Goal: Transaction & Acquisition: Purchase product/service

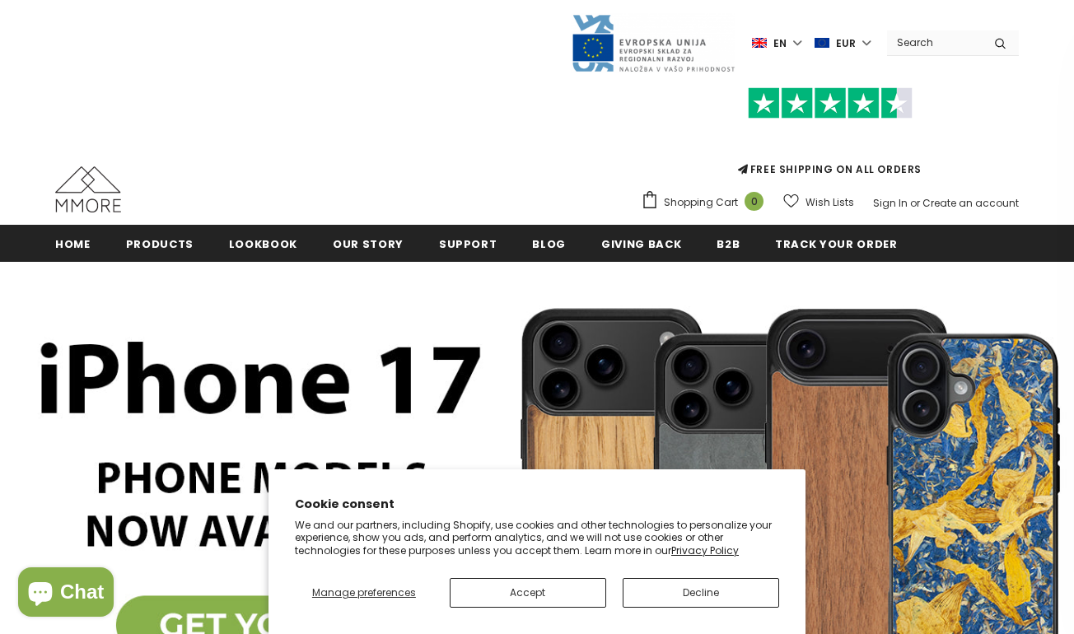
click at [582, 593] on button "Accept" at bounding box center [528, 593] width 156 height 30
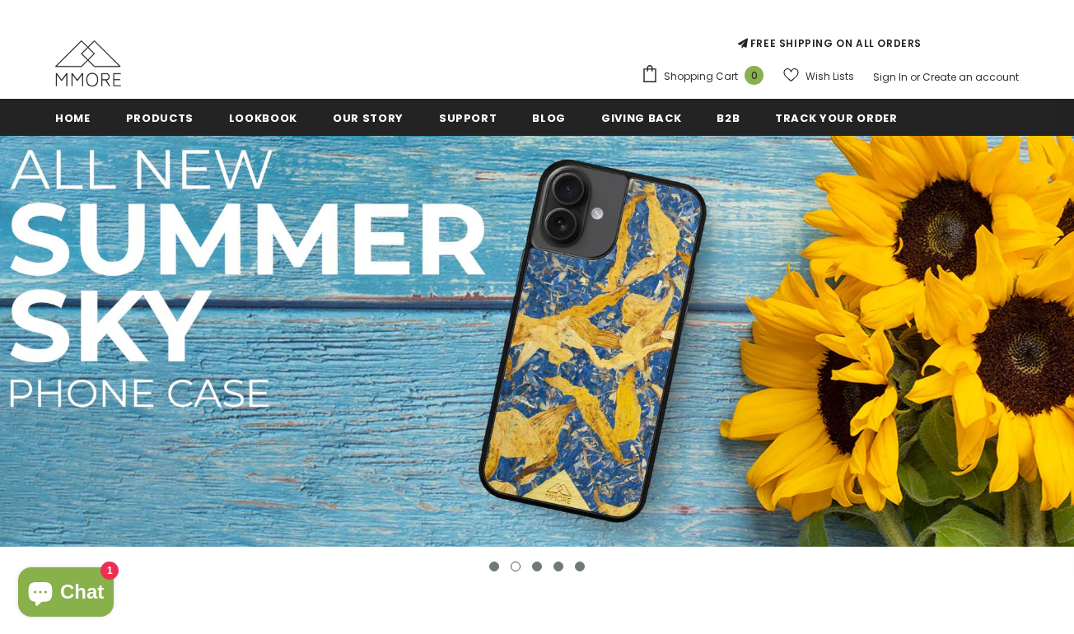
scroll to position [123, 0]
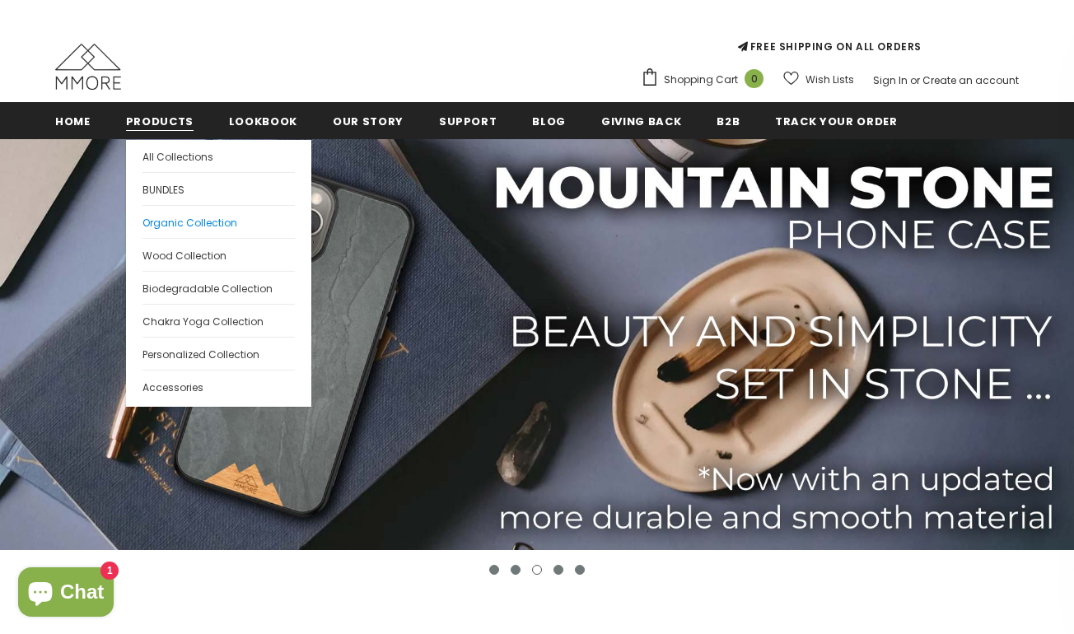
click at [171, 217] on span "Organic Collection" at bounding box center [189, 223] width 95 height 14
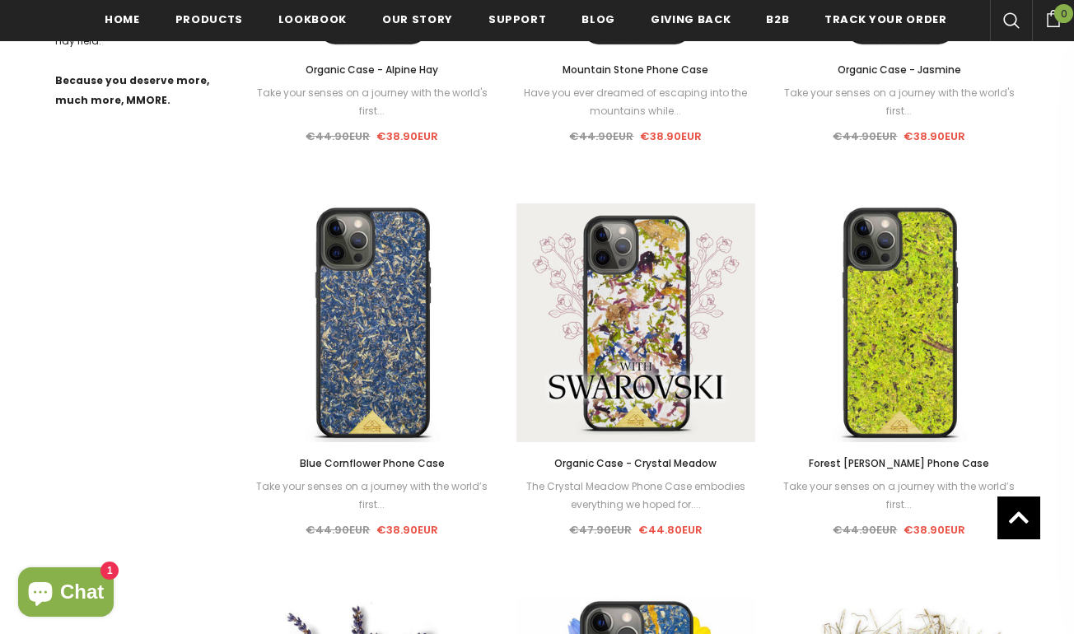
scroll to position [1025, 0]
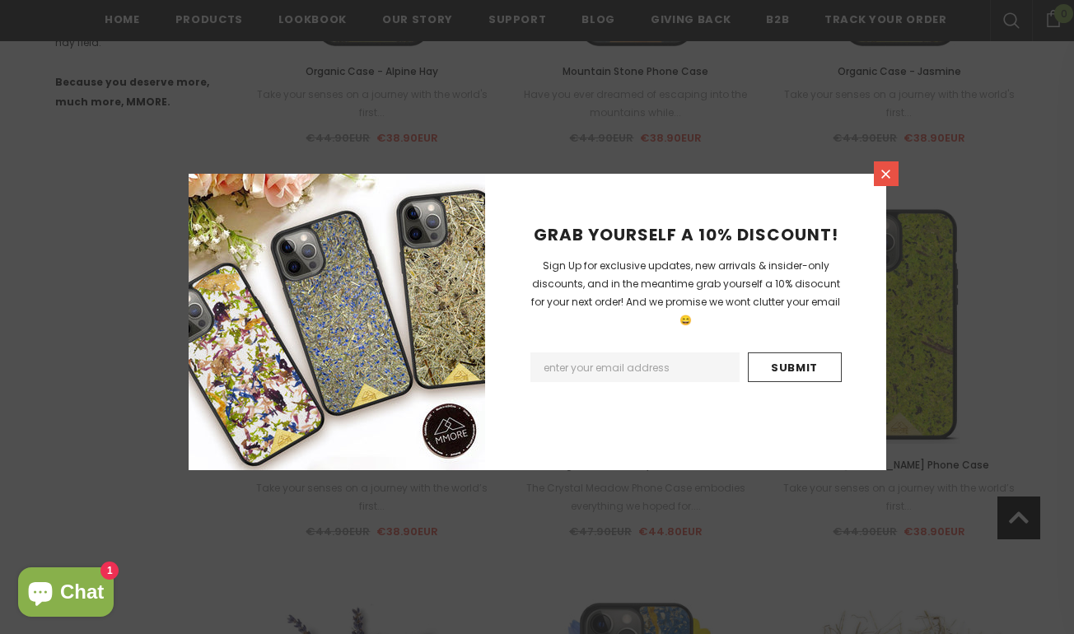
click at [890, 175] on icon at bounding box center [886, 174] width 14 height 14
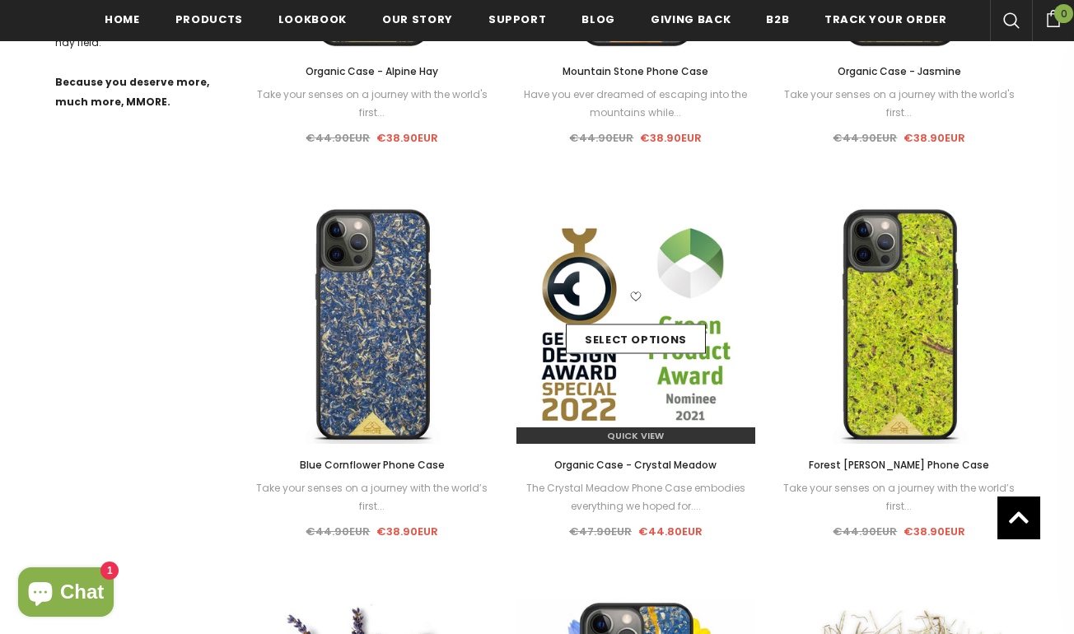
click at [679, 385] on img at bounding box center [635, 324] width 239 height 239
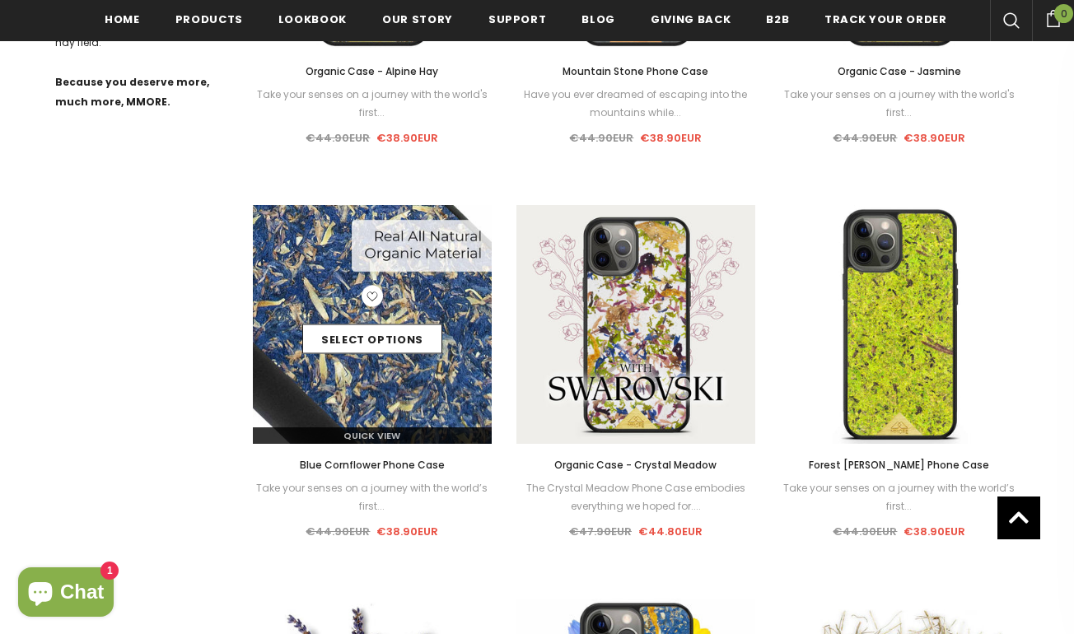
click at [449, 304] on div "Select options" at bounding box center [372, 325] width 239 height 78
click at [374, 384] on img at bounding box center [372, 324] width 239 height 239
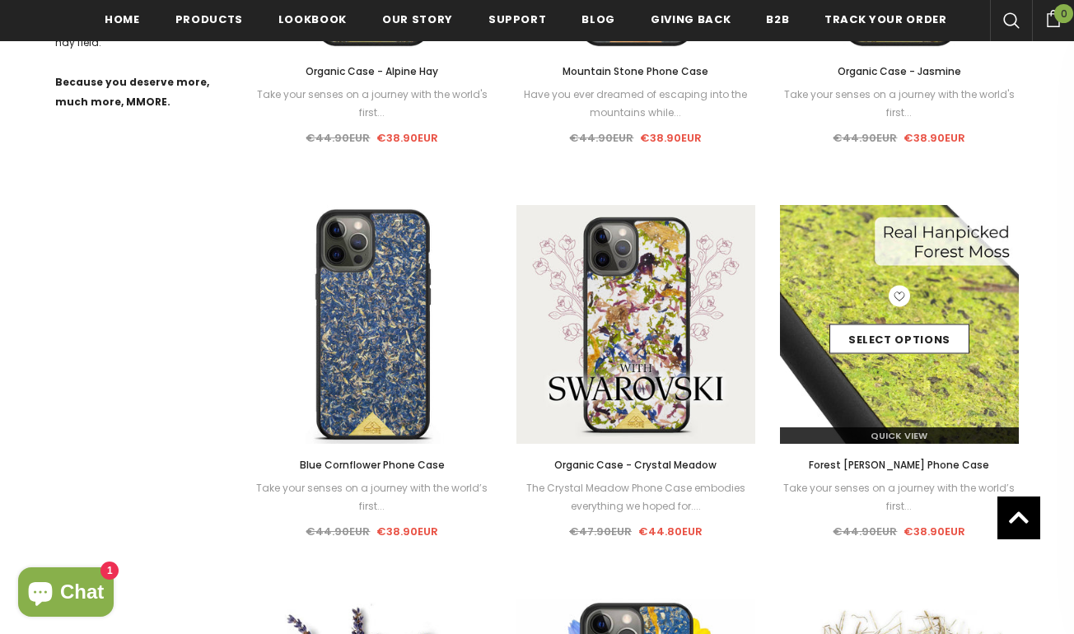
click at [816, 275] on img at bounding box center [899, 324] width 239 height 239
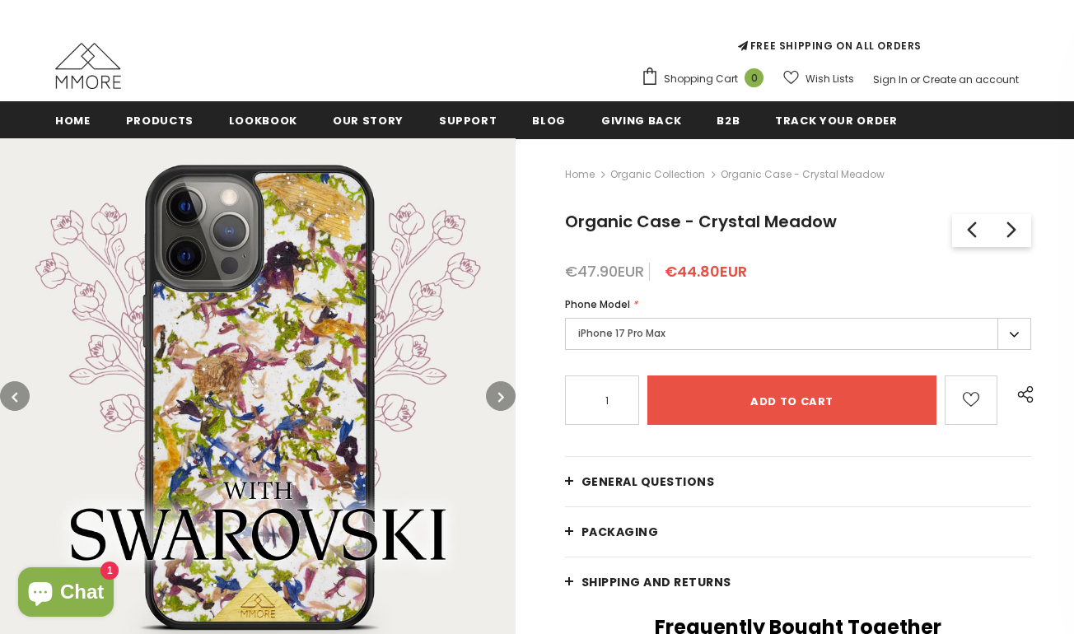
scroll to position [175, 0]
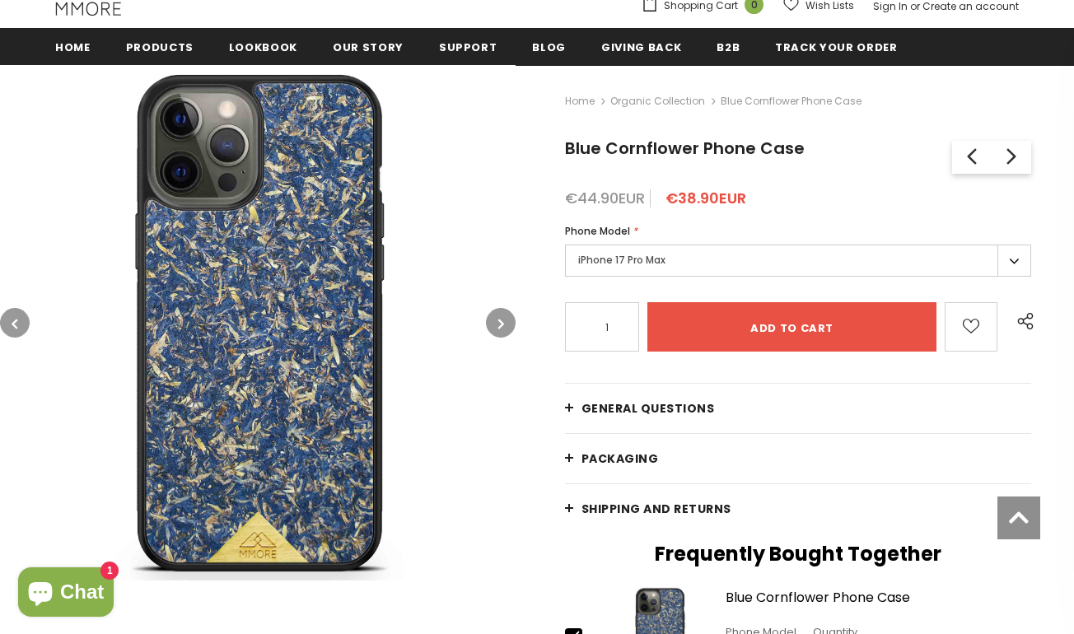
scroll to position [196, 0]
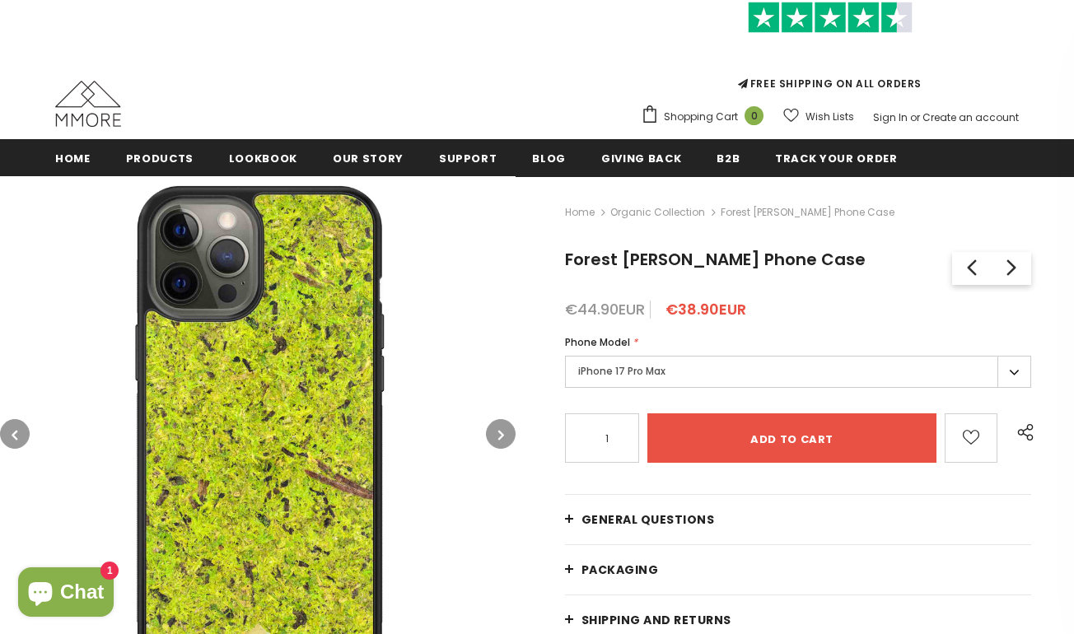
scroll to position [88, 0]
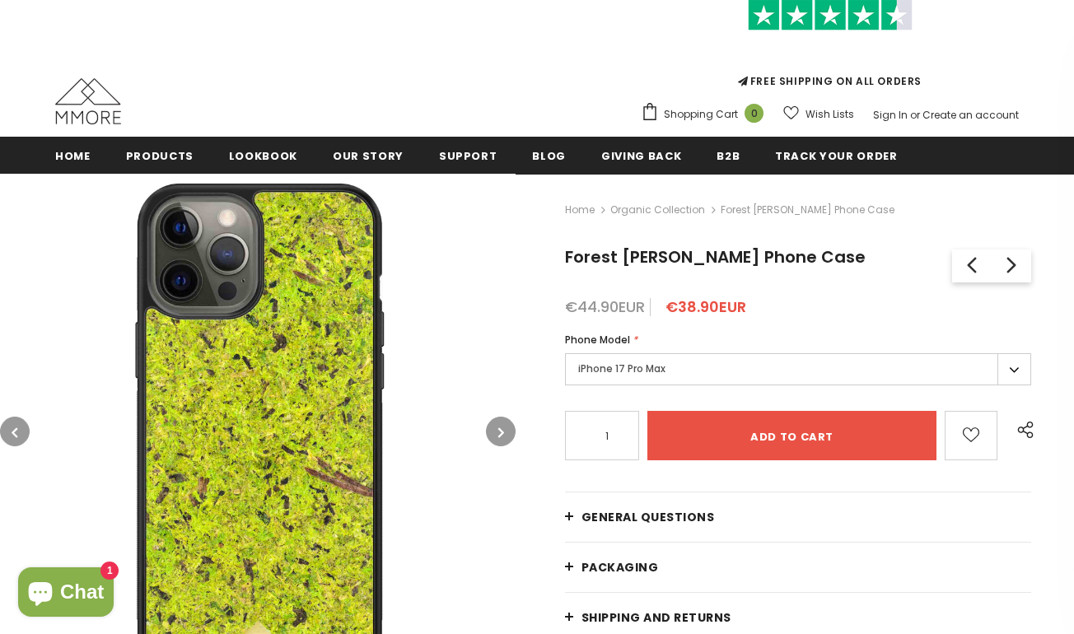
click at [706, 373] on label "iPhone 17 Pro Max" at bounding box center [798, 369] width 466 height 32
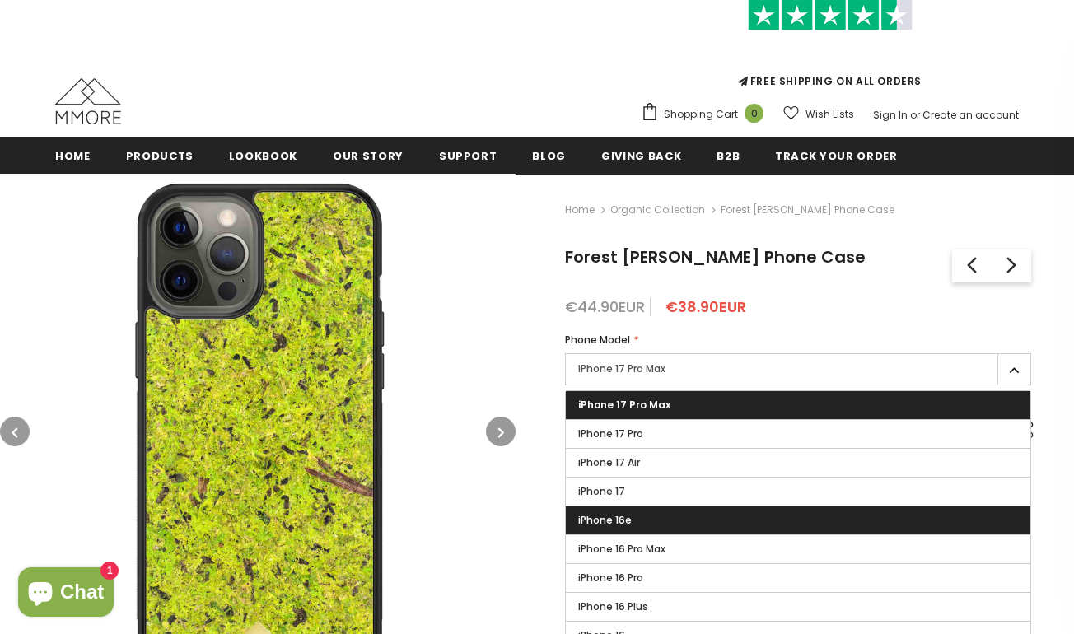
click at [692, 516] on label "iPhone 16e" at bounding box center [798, 521] width 465 height 28
click at [0, 0] on input "iPhone 16e" at bounding box center [0, 0] width 0 height 0
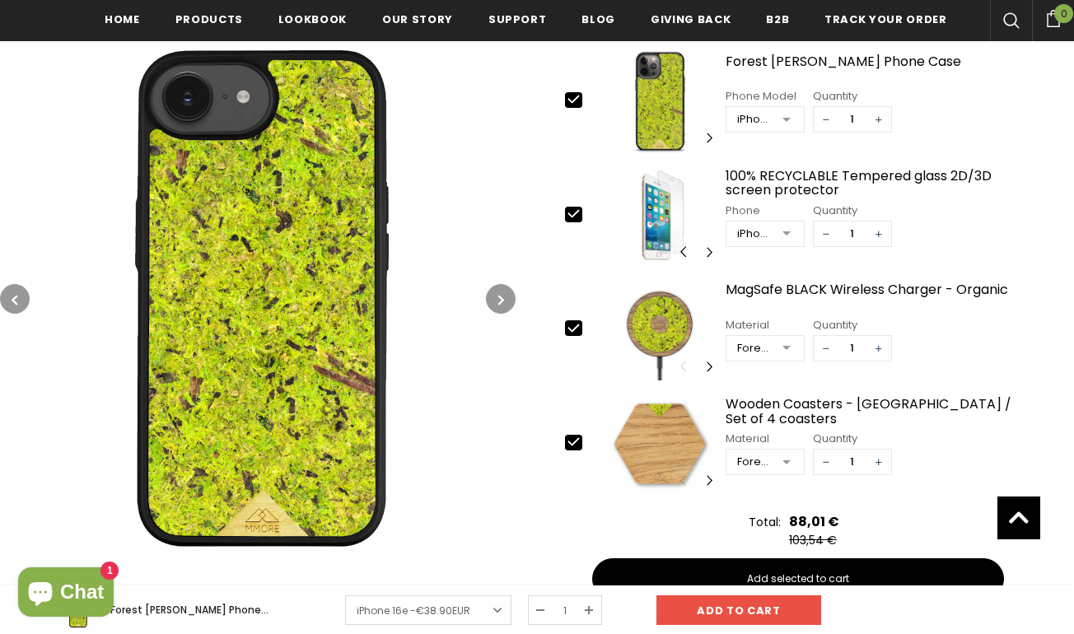
scroll to position [736, 0]
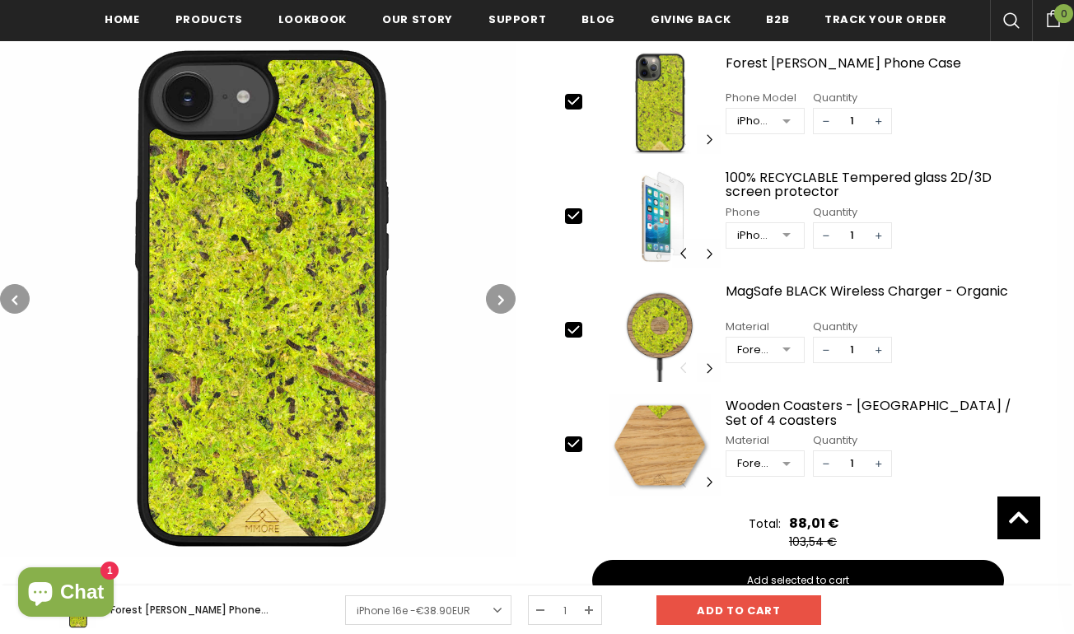
click at [565, 326] on icon at bounding box center [573, 329] width 17 height 17
type input "0"
click at [572, 450] on icon at bounding box center [573, 443] width 17 height 17
type input "0"
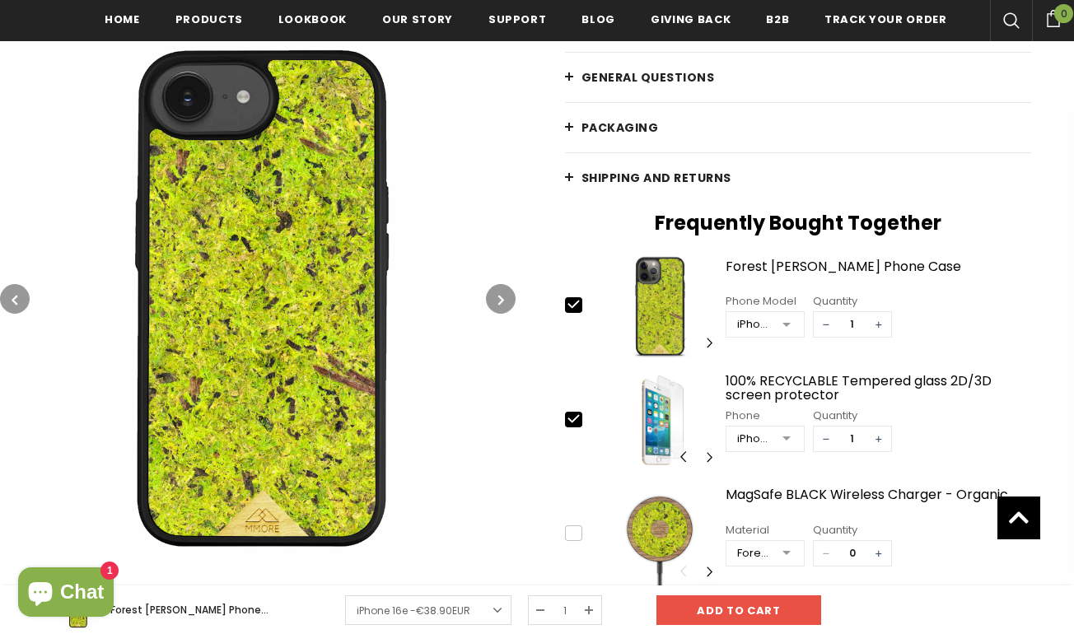
scroll to position [534, 0]
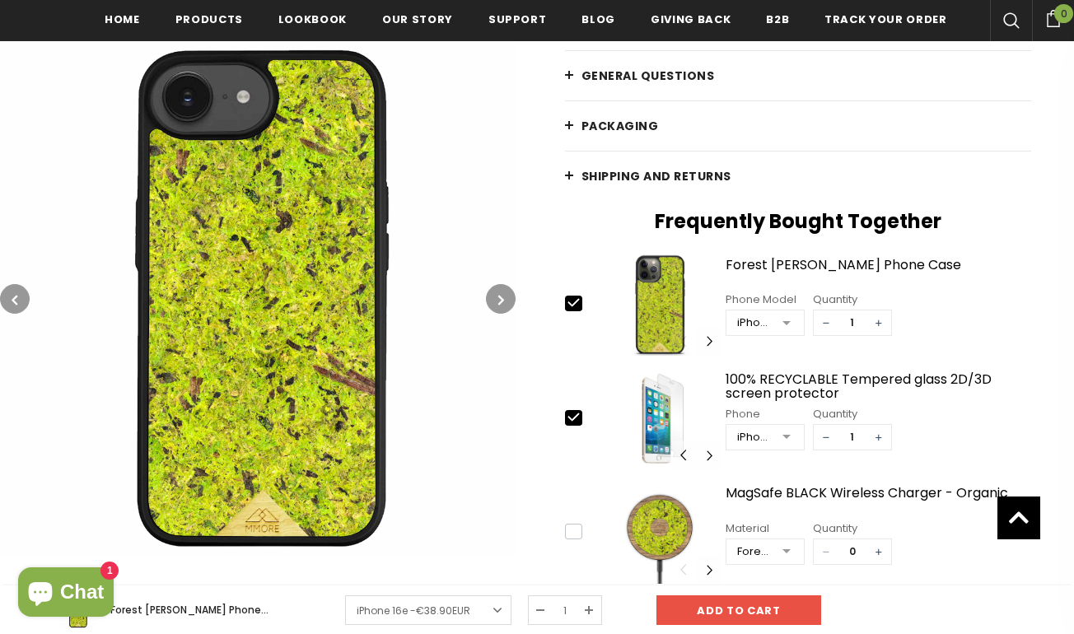
click at [576, 413] on icon at bounding box center [573, 417] width 17 height 17
type input "0"
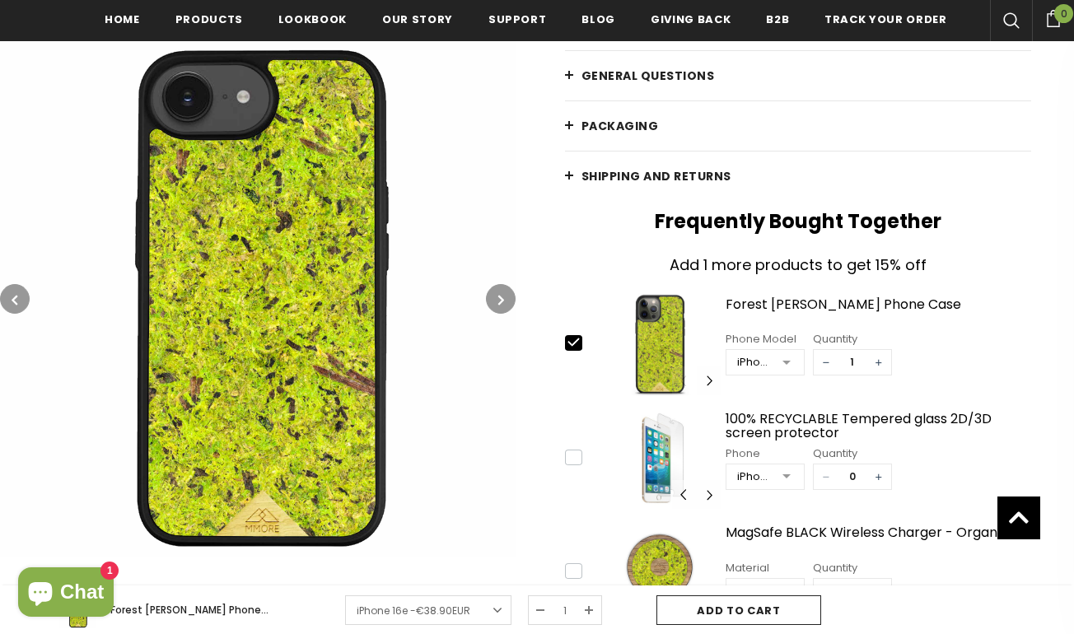
click at [790, 609] on input "Add to cart" at bounding box center [738, 611] width 165 height 30
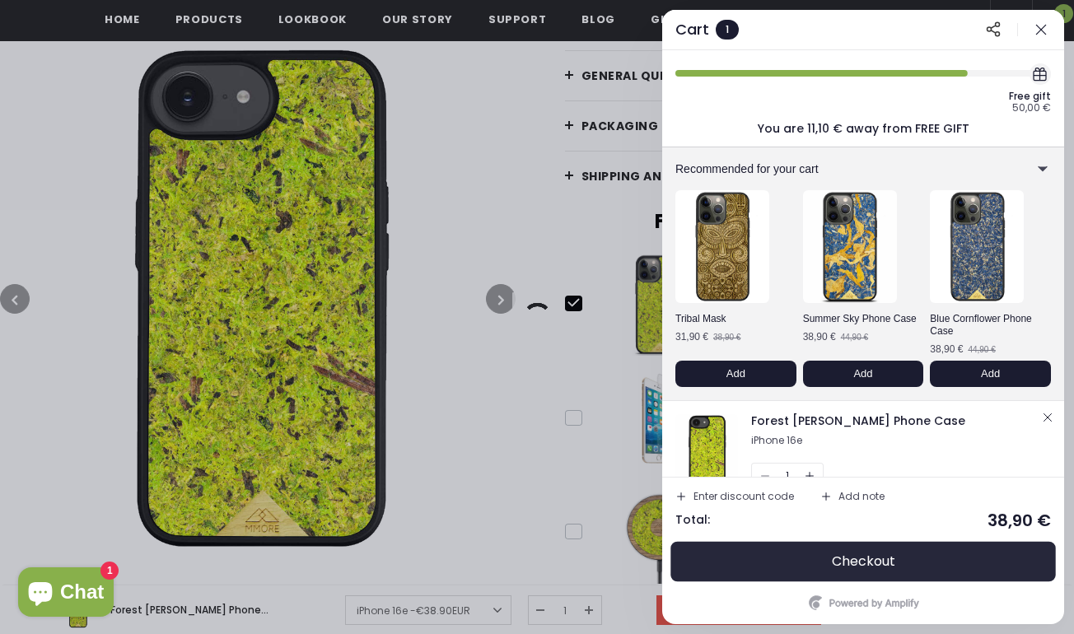
click at [856, 550] on button "Checkout" at bounding box center [863, 562] width 376 height 40
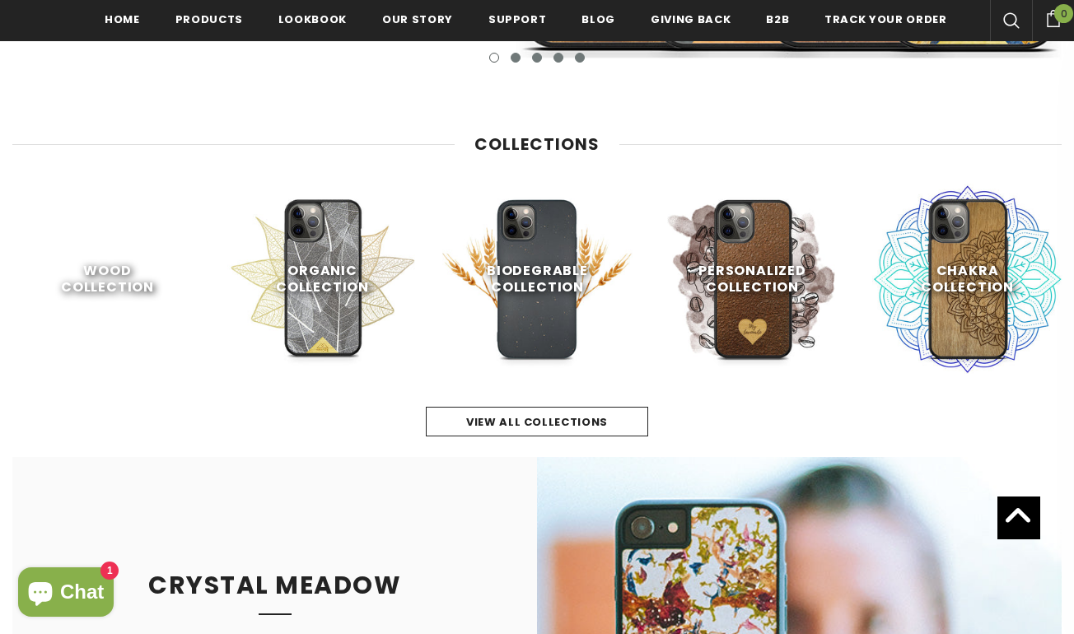
scroll to position [641, 0]
